Goal: Task Accomplishment & Management: Use online tool/utility

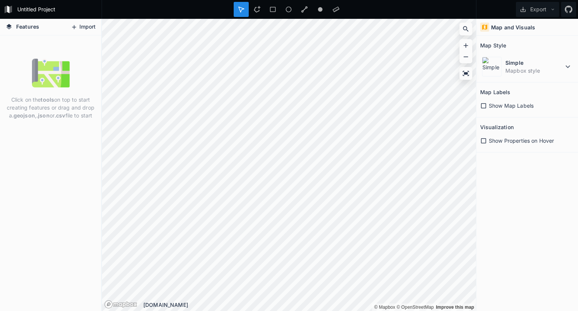
click at [84, 29] on button "Import" at bounding box center [83, 27] width 32 height 12
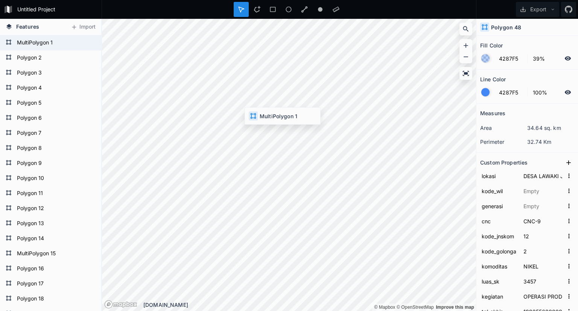
type input "BLOK SOROAKO. KAB. LUWU TIMUR [PERSON_NAME] KAB. [GEOGRAPHIC_DATA]"
type input "10PK0001"
type input "GEN II"
type input "CNC"
type input "70566"
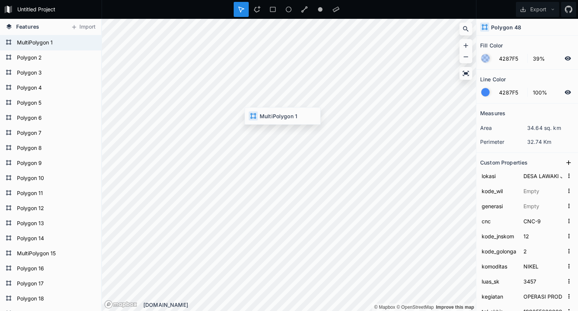
type input "2082412800000"
type input "1714694400000"
type input "01/1/IUP/PMA/2024"
type input "1400002122014048"
type input "VALE INDONESIA TBK"
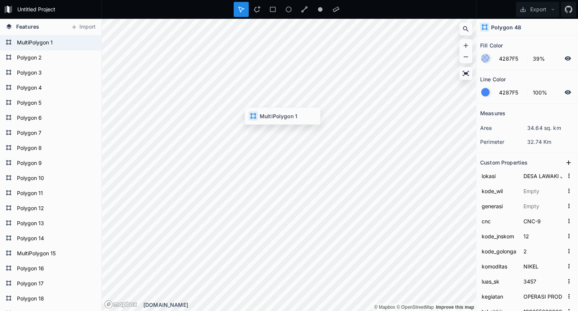
type input "IUPK"
type input "LUWU TIMUR"
type input "02,24"
type input "[GEOGRAPHIC_DATA], [GEOGRAPHIC_DATA]"
type input "72,73"
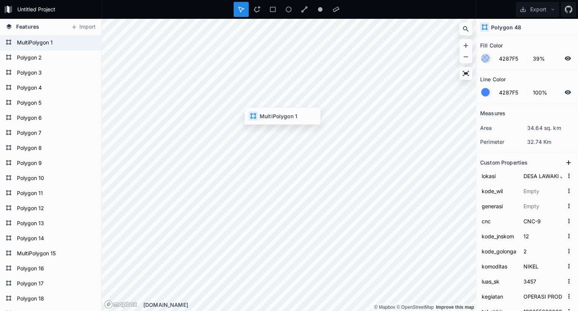
type input "MENTERI"
type input "4390"
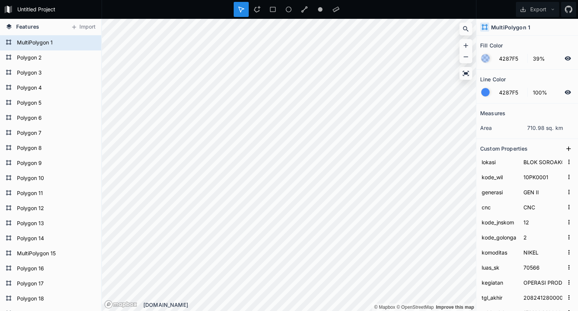
click at [235, 307] on div "© Mapbox © OpenStreetMap Improve this map © Mapbox © OpenStreetMap Improve this…" at bounding box center [289, 165] width 374 height 292
